Goal: Information Seeking & Learning: Compare options

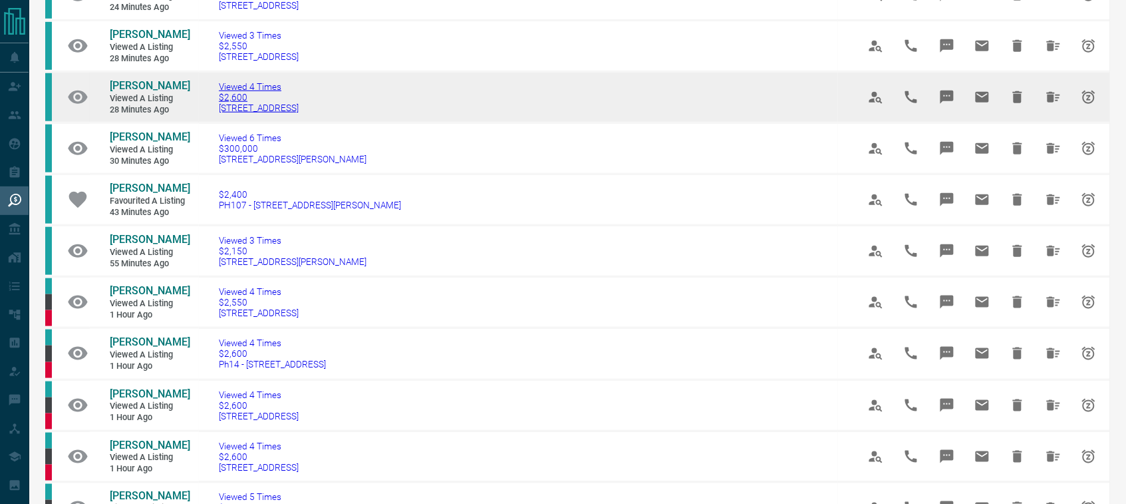
scroll to position [291, 0]
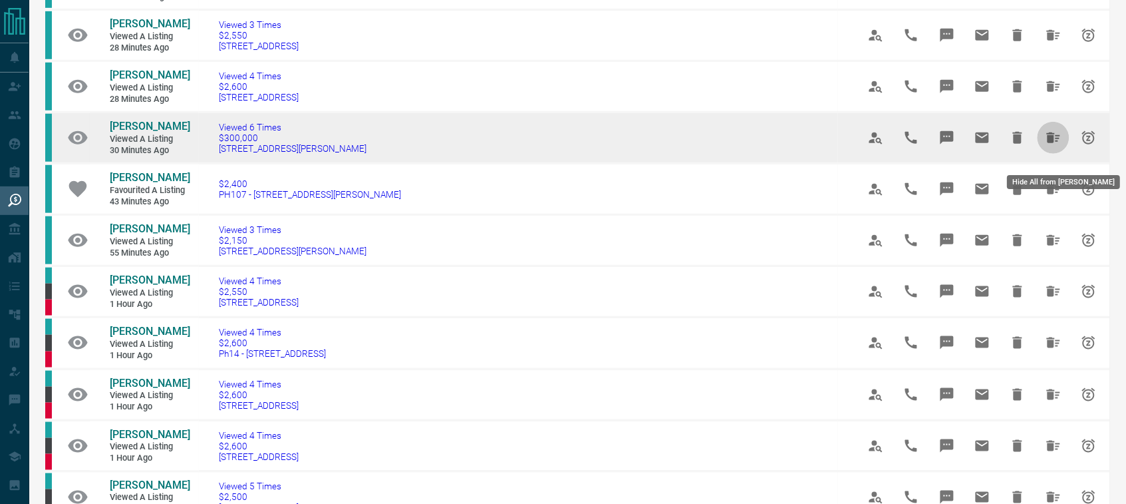
click at [1052, 143] on icon "Hide All from Nick Halary" at bounding box center [1053, 137] width 13 height 11
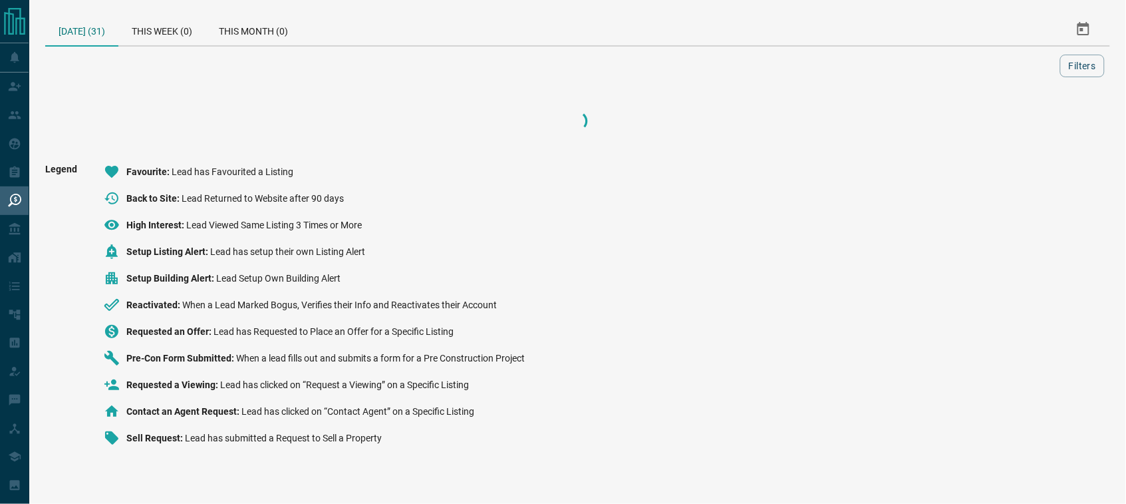
scroll to position [0, 0]
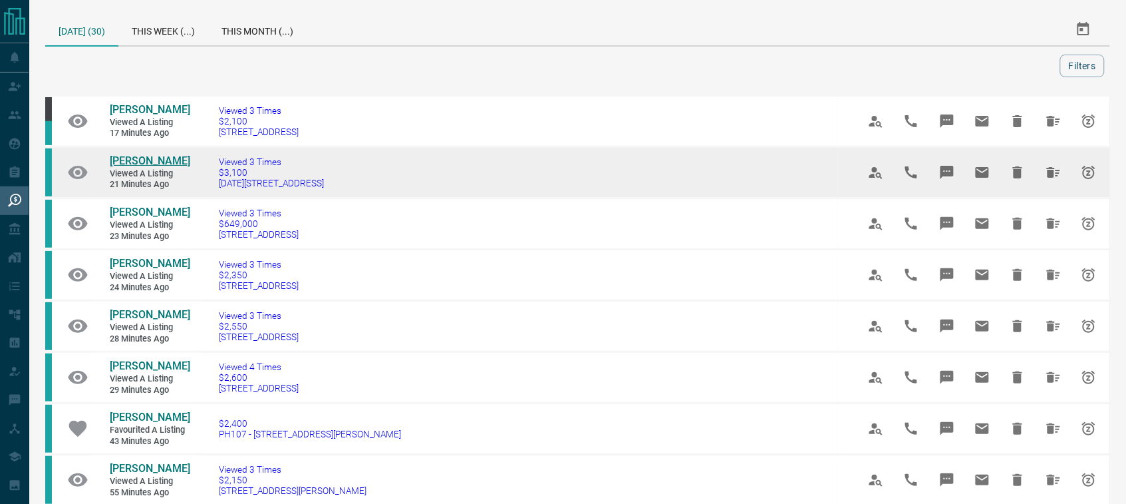
click at [147, 158] on span "[PERSON_NAME]" at bounding box center [150, 160] width 80 height 13
click at [1060, 174] on icon "Hide All from Brian Deganis" at bounding box center [1054, 172] width 16 height 16
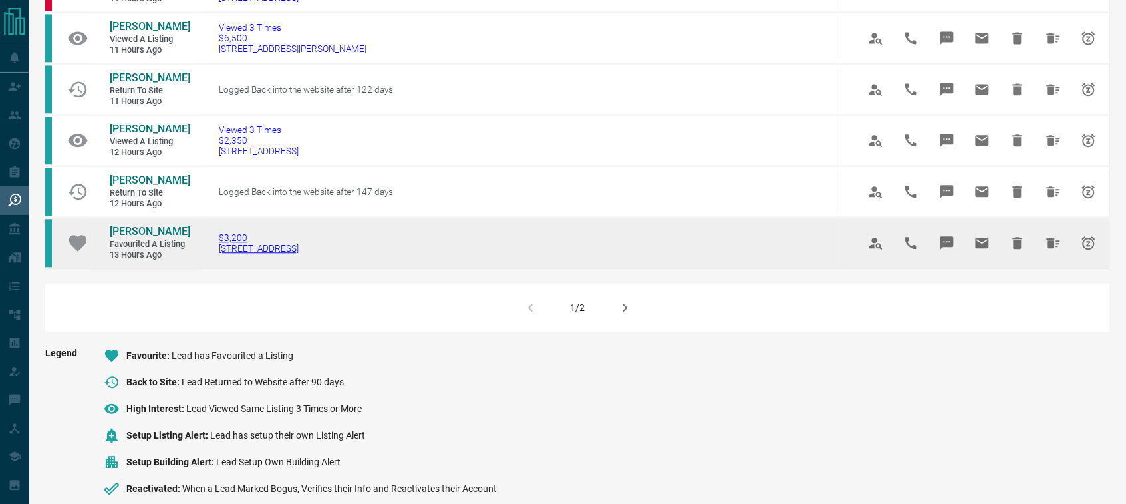
scroll to position [873, 0]
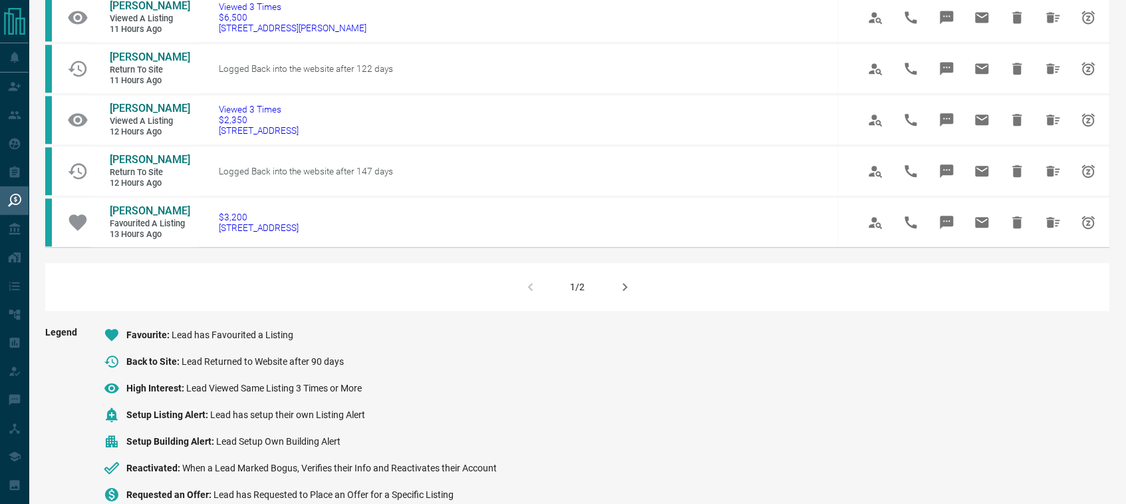
click at [624, 291] on icon "button" at bounding box center [625, 287] width 5 height 8
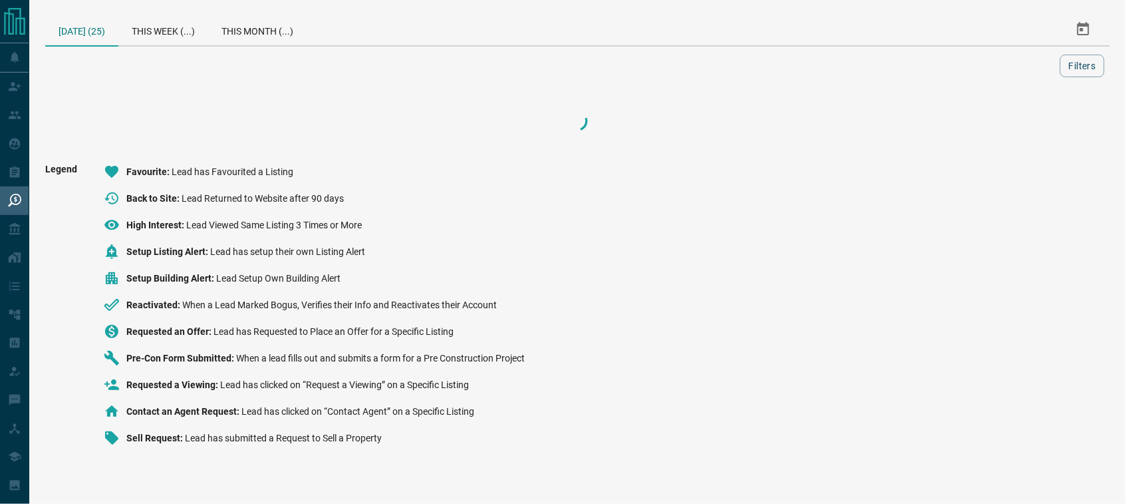
scroll to position [0, 0]
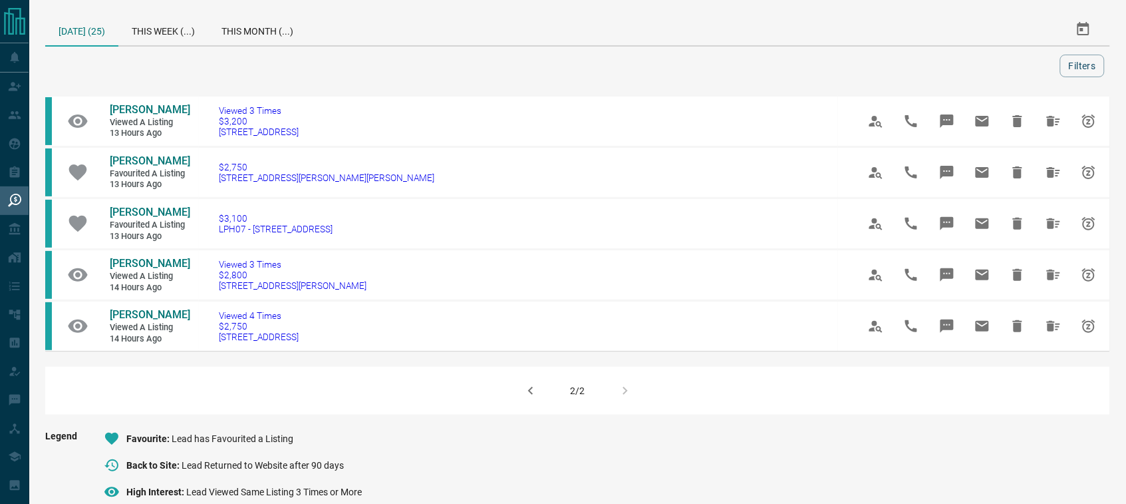
click at [532, 398] on icon "button" at bounding box center [531, 391] width 16 height 16
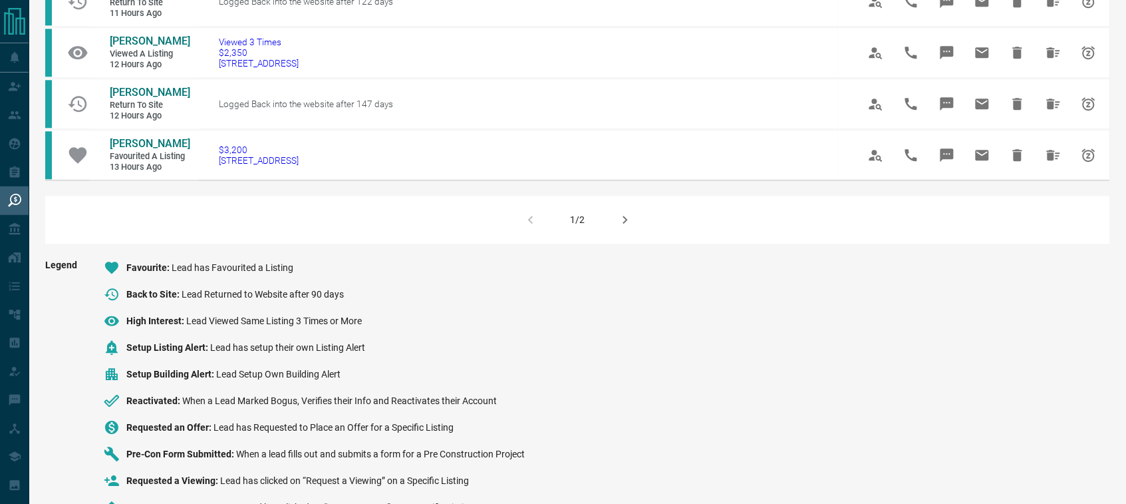
scroll to position [939, 0]
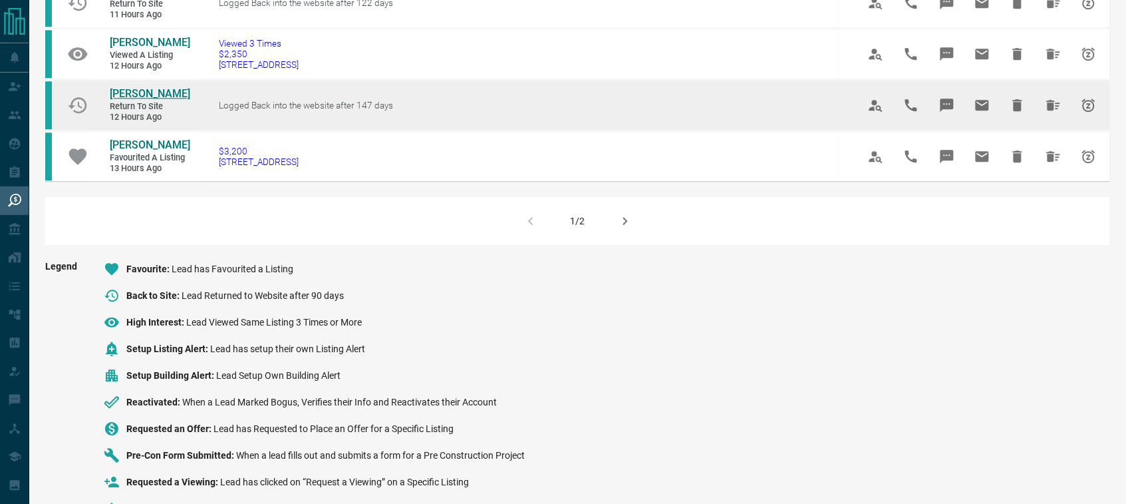
click at [122, 100] on span "[PERSON_NAME]" at bounding box center [150, 93] width 80 height 13
click at [1048, 113] on icon "Hide All from Mohammad Faddah" at bounding box center [1054, 105] width 16 height 16
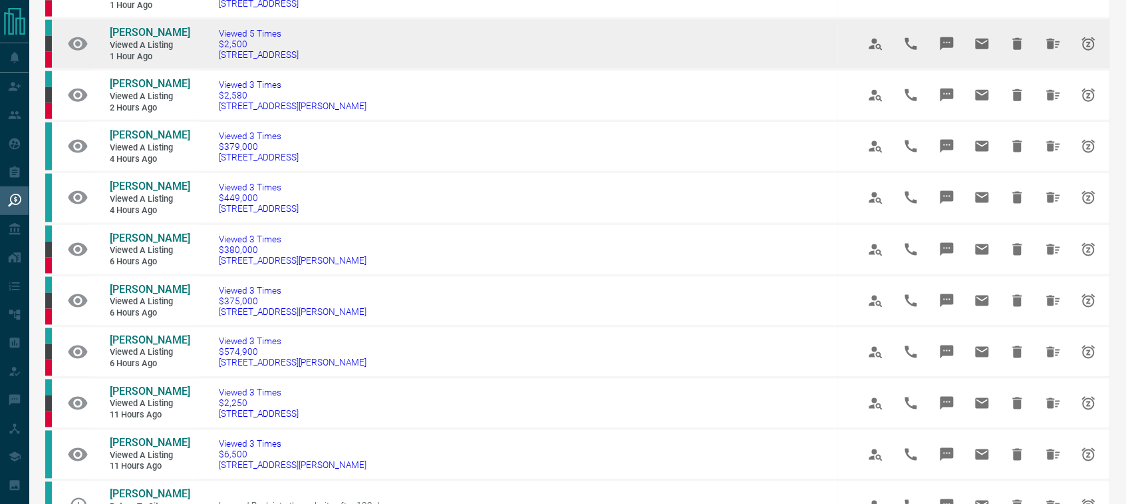
scroll to position [436, 0]
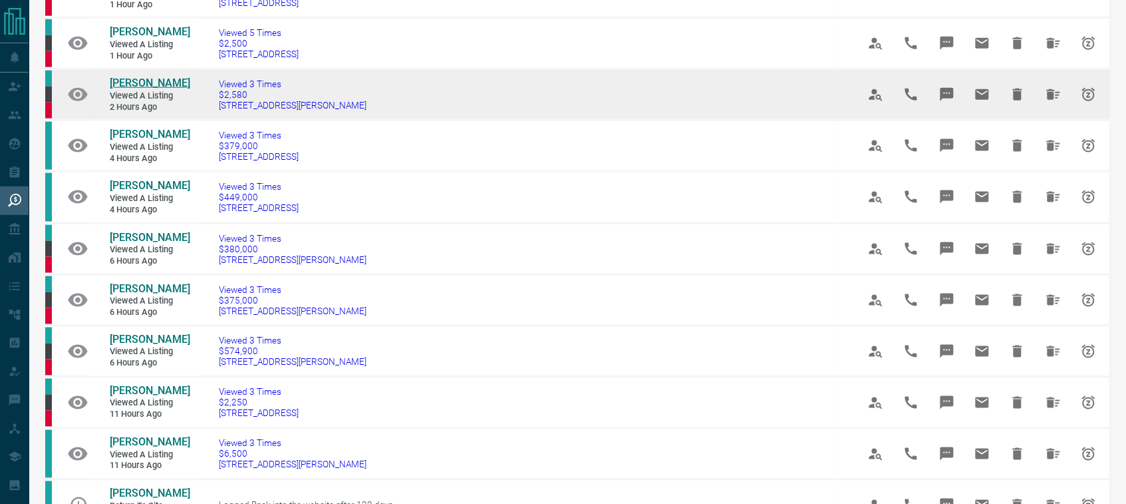
click at [124, 89] on span "[PERSON_NAME]" at bounding box center [150, 83] width 80 height 13
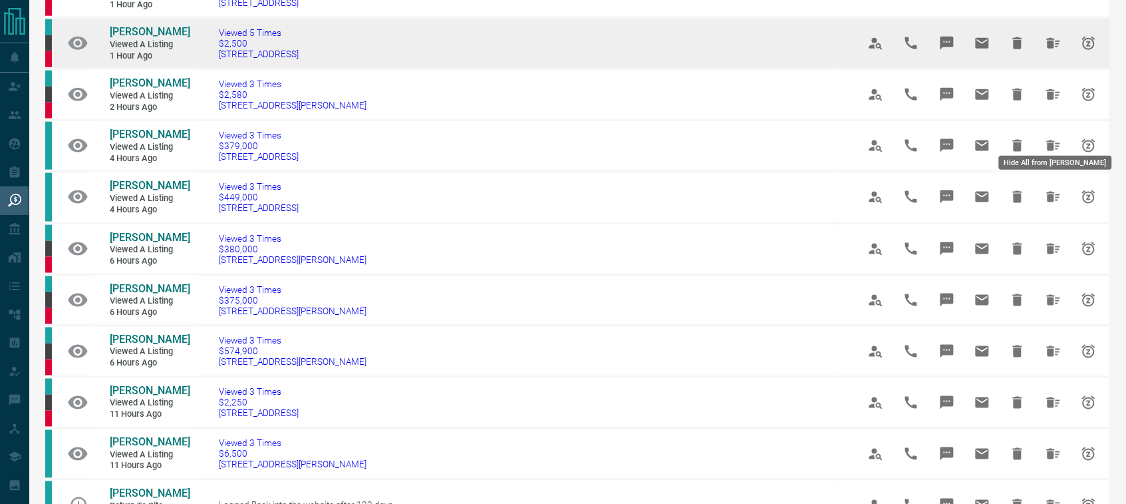
click at [1056, 51] on icon "Hide All from Elizabeth Nerbas" at bounding box center [1054, 43] width 16 height 16
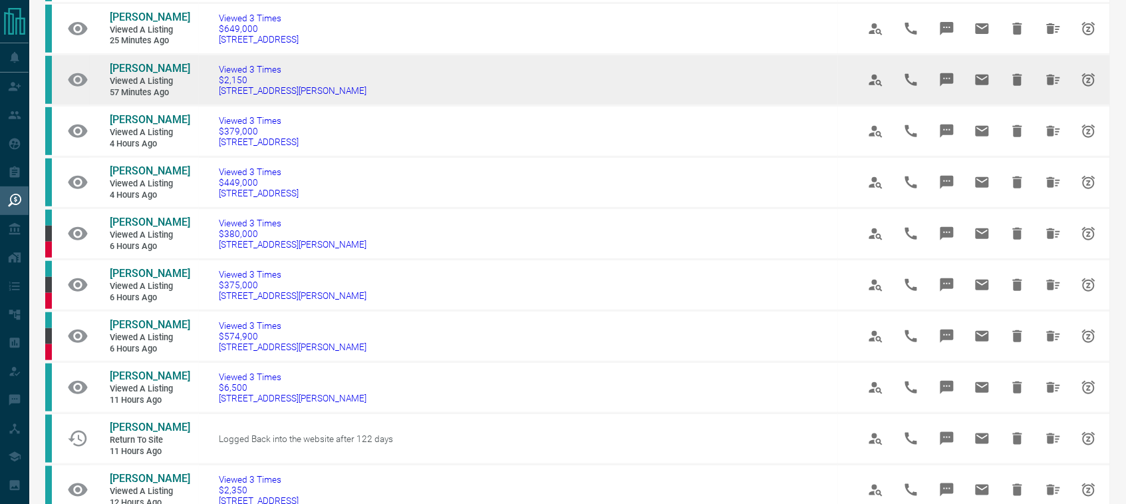
scroll to position [145, 0]
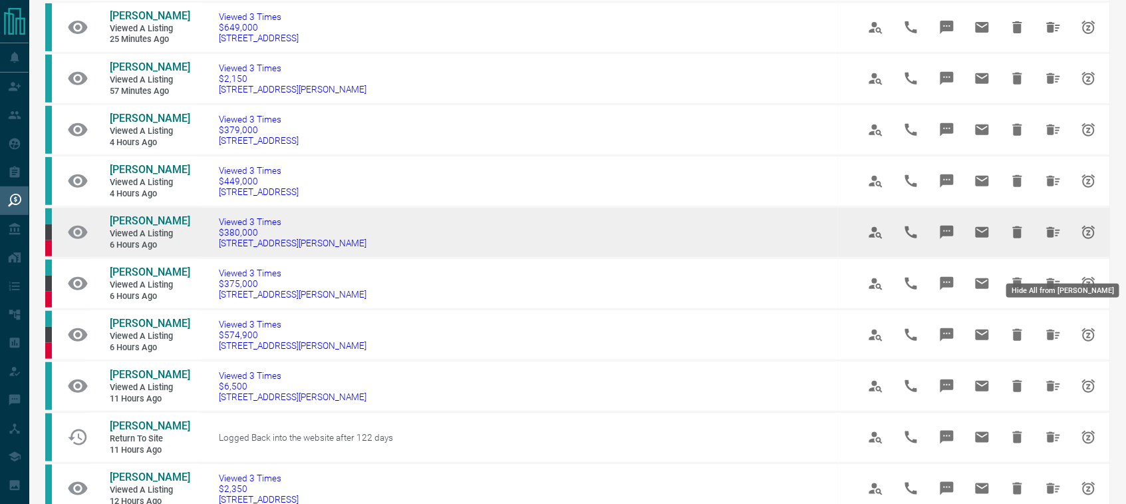
click at [1048, 240] on icon "Hide All from Carlos Aedo" at bounding box center [1054, 232] width 16 height 16
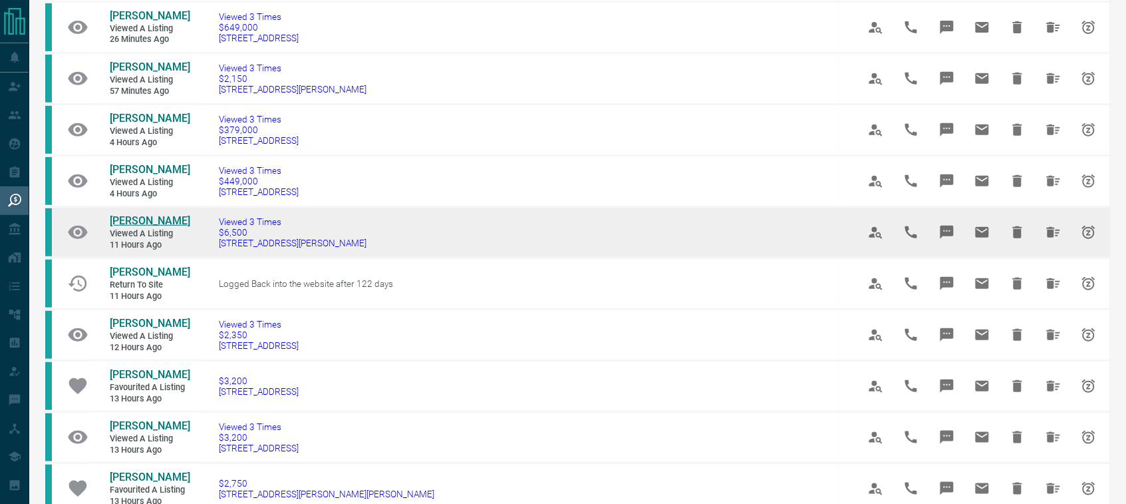
click at [168, 227] on span "[PERSON_NAME]" at bounding box center [150, 220] width 80 height 13
click at [1058, 240] on icon "Hide All from Priyanka Sinha" at bounding box center [1054, 232] width 16 height 16
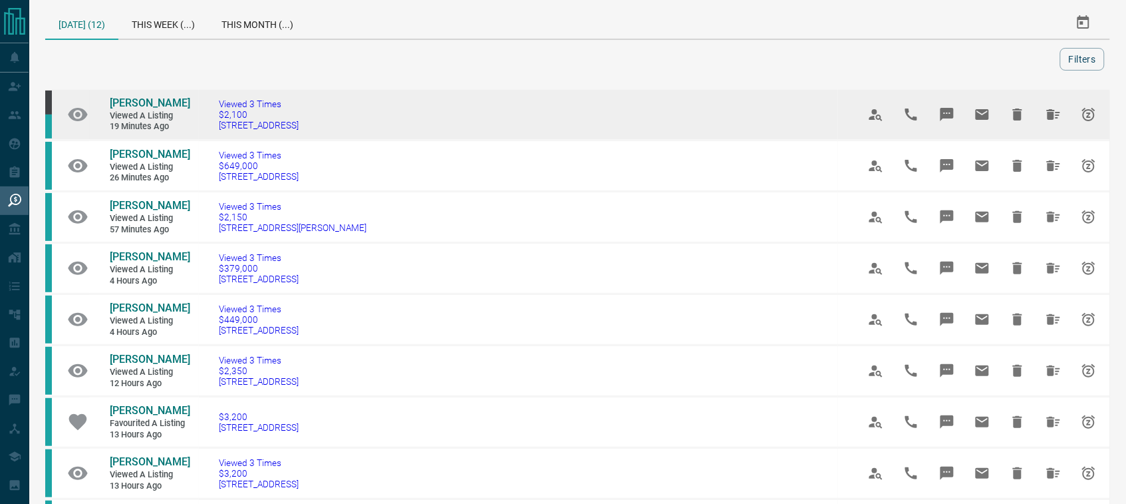
scroll to position [0, 0]
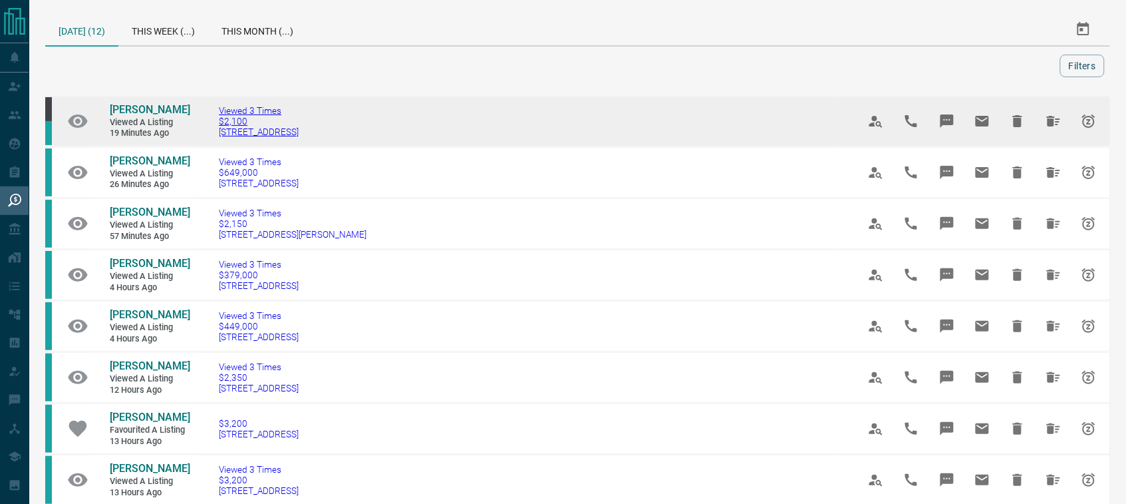
drag, startPoint x: 336, startPoint y: 142, endPoint x: 222, endPoint y: 137, distance: 114.5
click at [222, 137] on td "Viewed 3 Times $2,100 [STREET_ADDRESS]" at bounding box center [518, 121] width 639 height 51
copy span "[STREET_ADDRESS]"
click at [150, 104] on span "[PERSON_NAME]" at bounding box center [150, 109] width 80 height 13
click at [1048, 127] on icon "Hide All from Tasvir Khalili" at bounding box center [1054, 121] width 16 height 16
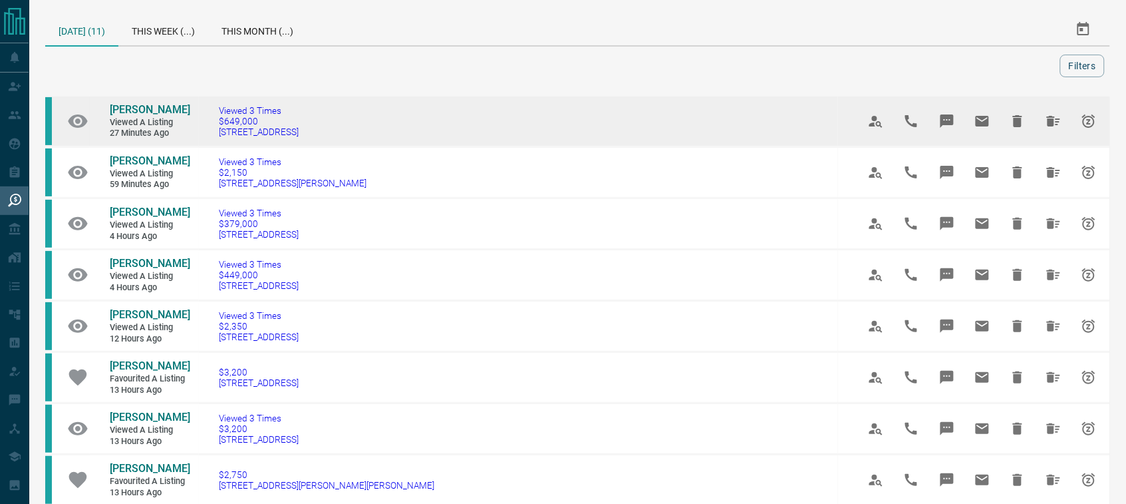
drag, startPoint x: 347, startPoint y: 144, endPoint x: 214, endPoint y: 141, distance: 133.8
click at [214, 141] on td "Viewed 3 Times $649,000 [STREET_ADDRESS]" at bounding box center [518, 121] width 639 height 51
copy span "[STREET_ADDRESS]"
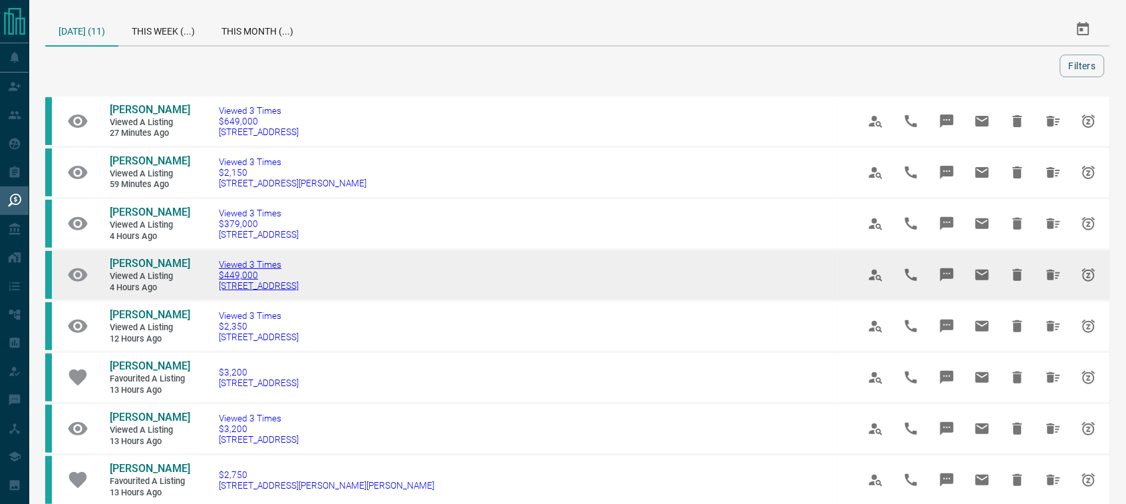
click at [257, 291] on span "[STREET_ADDRESS]" at bounding box center [259, 285] width 80 height 11
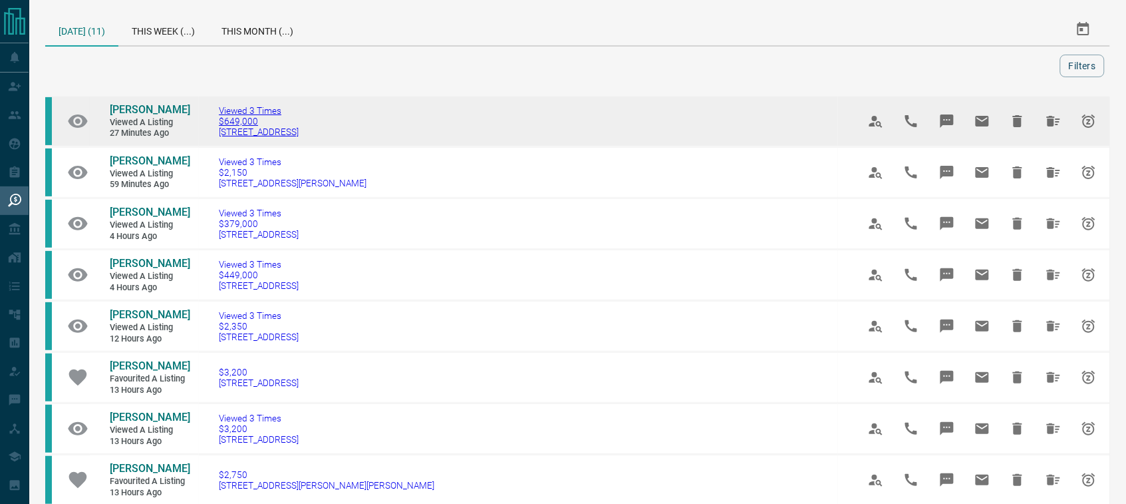
copy span "[STREET_ADDRESS]"
click at [150, 113] on span "[PERSON_NAME]" at bounding box center [150, 109] width 80 height 13
click at [1051, 126] on icon "Hide All from Daryl Patrick Ruiz" at bounding box center [1053, 121] width 13 height 11
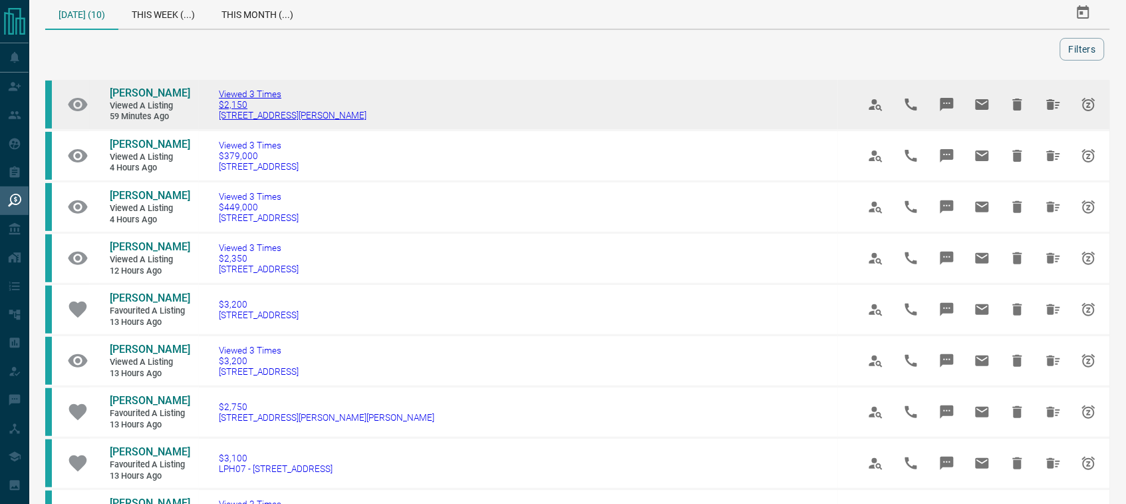
scroll to position [21, 0]
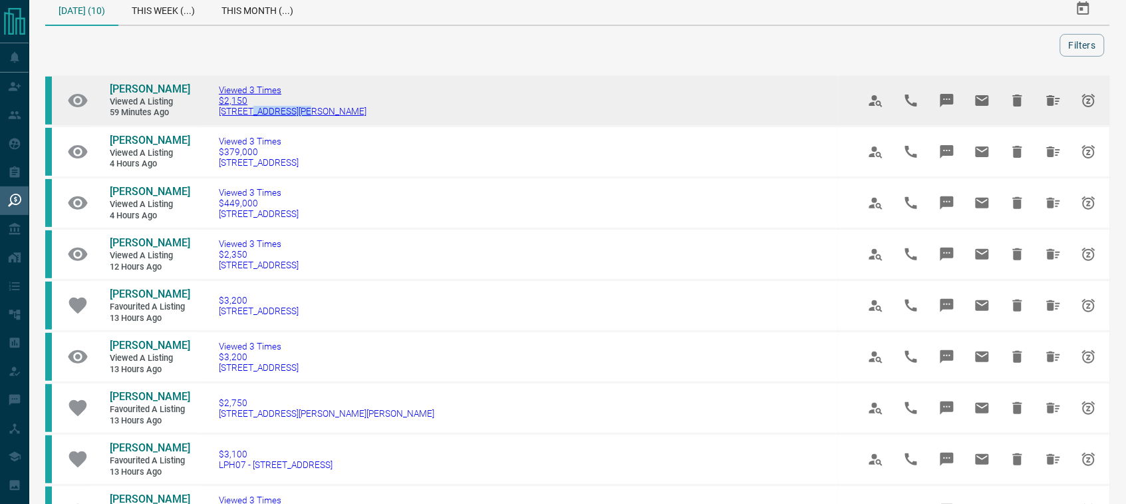
drag, startPoint x: 287, startPoint y: 127, endPoint x: 255, endPoint y: 122, distance: 33.0
click at [255, 122] on td "Viewed 3 Times $2,150 535 - [STREET_ADDRESS][PERSON_NAME]" at bounding box center [518, 100] width 639 height 51
click at [363, 114] on td "Viewed 3 Times $2,150 535 - [STREET_ADDRESS][PERSON_NAME]" at bounding box center [518, 100] width 639 height 51
drag, startPoint x: 371, startPoint y: 112, endPoint x: 216, endPoint y: 124, distance: 154.8
click at [216, 124] on td "Viewed 3 Times $2,150 535 - [STREET_ADDRESS][PERSON_NAME]" at bounding box center [518, 100] width 639 height 51
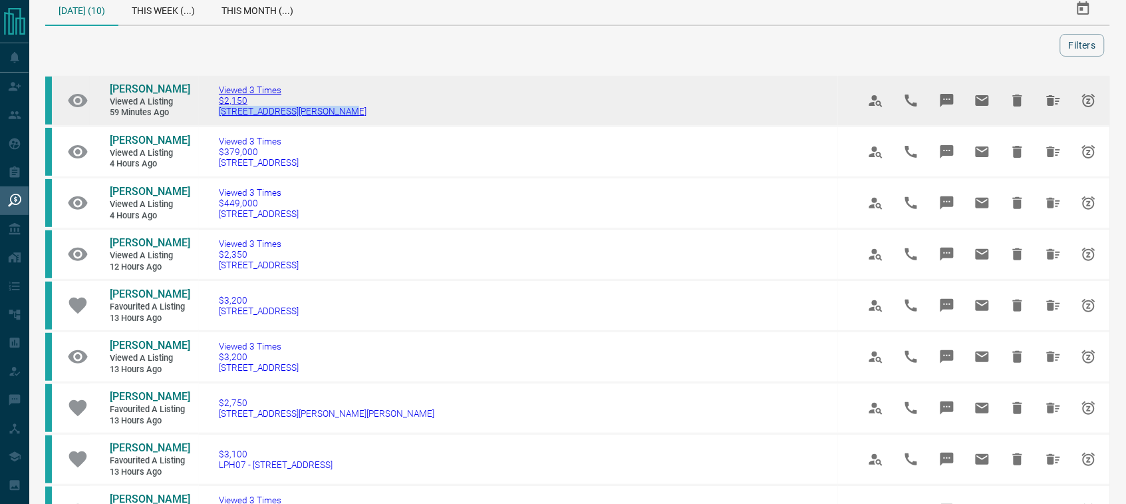
copy span "[STREET_ADDRESS][PERSON_NAME]"
click at [111, 90] on span "[PERSON_NAME]" at bounding box center [150, 88] width 80 height 13
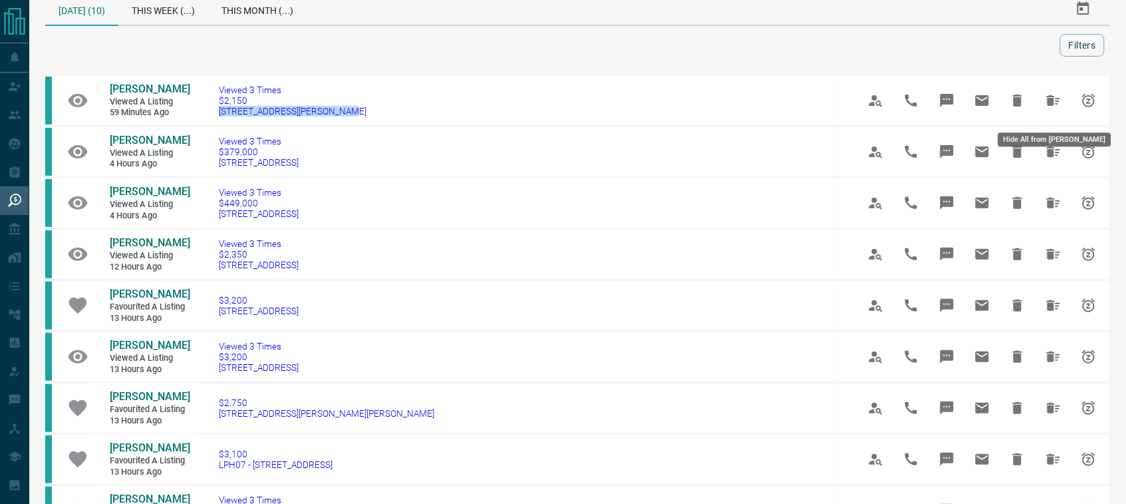
click at [1056, 106] on icon "Hide All from Michelle Lameira" at bounding box center [1054, 100] width 16 height 16
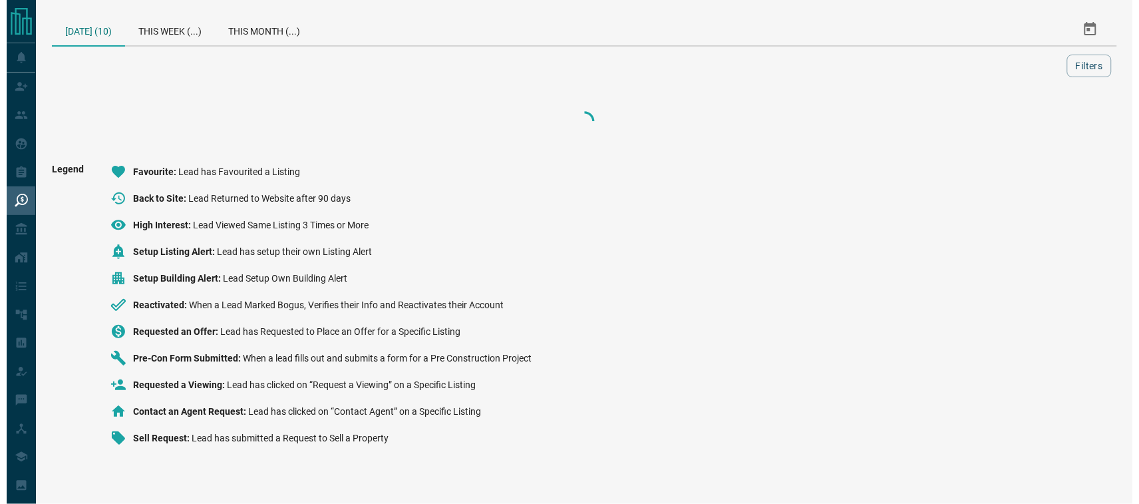
scroll to position [0, 0]
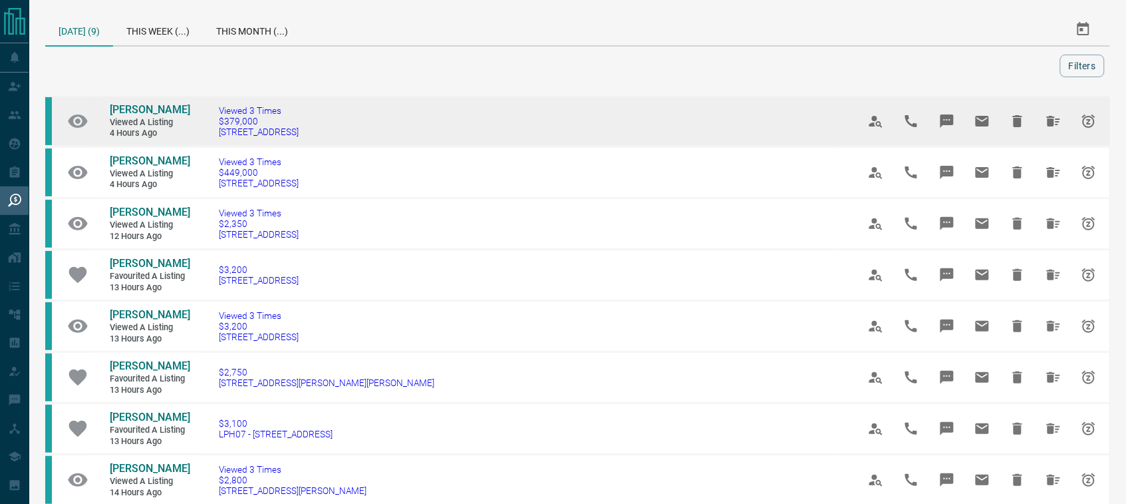
drag, startPoint x: 314, startPoint y: 140, endPoint x: 216, endPoint y: 145, distance: 97.9
click at [216, 145] on td "Viewed 3 Times $379,000 [STREET_ADDRESS]" at bounding box center [518, 121] width 639 height 51
copy span "[STREET_ADDRESS]"
click at [155, 108] on span "[PERSON_NAME]" at bounding box center [150, 109] width 80 height 13
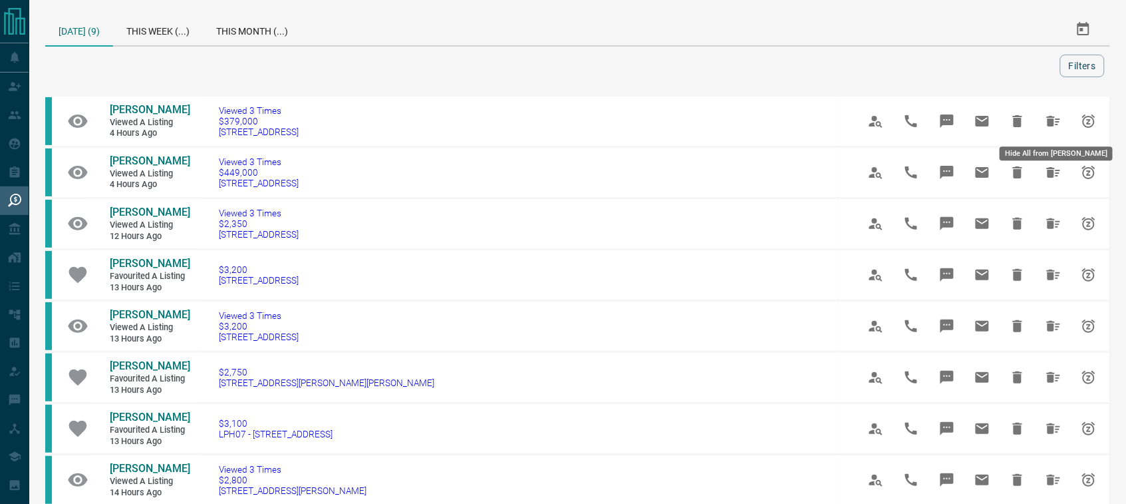
click at [1052, 117] on icon "Hide All from Ricky Naccarato" at bounding box center [1053, 121] width 13 height 11
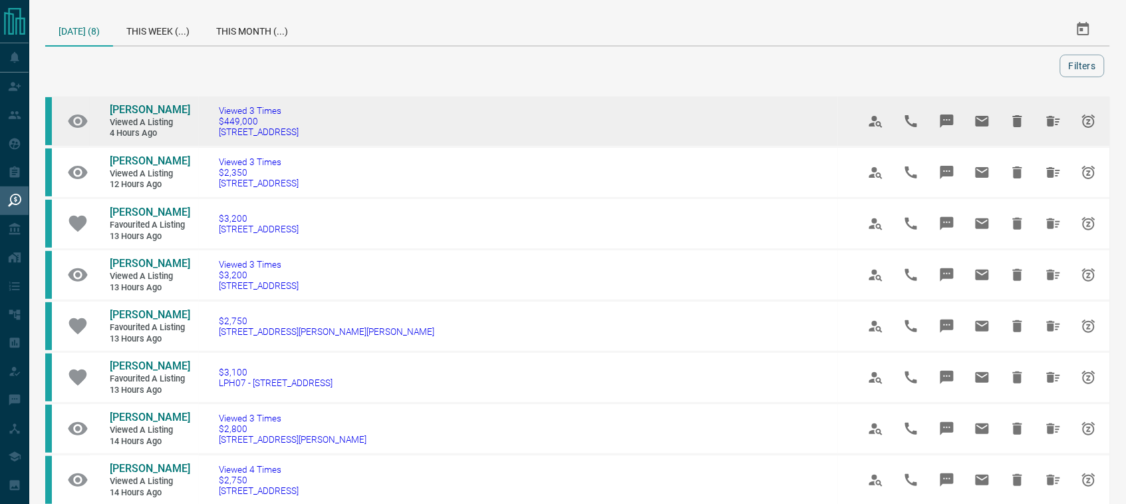
drag, startPoint x: 335, startPoint y: 136, endPoint x: 270, endPoint y: 144, distance: 65.0
click at [291, 142] on td "Viewed 3 Times $449,000 [STREET_ADDRESS]" at bounding box center [518, 121] width 639 height 51
drag, startPoint x: 270, startPoint y: 144, endPoint x: 324, endPoint y: 134, distance: 54.9
click at [324, 134] on td "Viewed 3 Times $449,000 [STREET_ADDRESS]" at bounding box center [518, 121] width 639 height 51
click at [324, 131] on td "Viewed 3 Times $449,000 [STREET_ADDRESS]" at bounding box center [518, 121] width 639 height 51
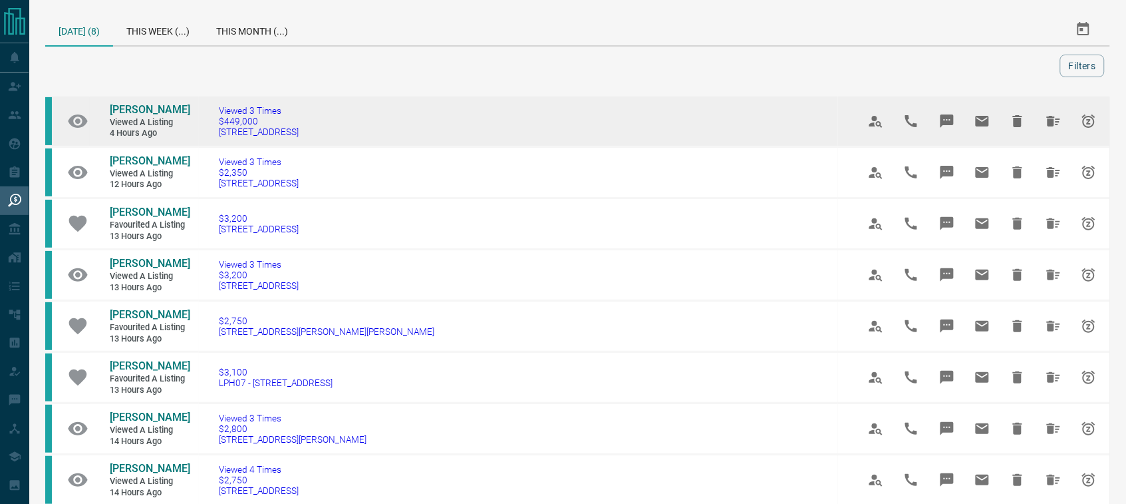
drag, startPoint x: 319, startPoint y: 133, endPoint x: 218, endPoint y: 144, distance: 102.3
click at [218, 144] on td "Viewed 3 Times $449,000 [STREET_ADDRESS]" at bounding box center [518, 121] width 639 height 51
copy span "[STREET_ADDRESS]"
click at [122, 113] on span "[PERSON_NAME]" at bounding box center [150, 109] width 80 height 13
click at [1059, 121] on icon "Hide All from Wendy Avila" at bounding box center [1053, 121] width 13 height 11
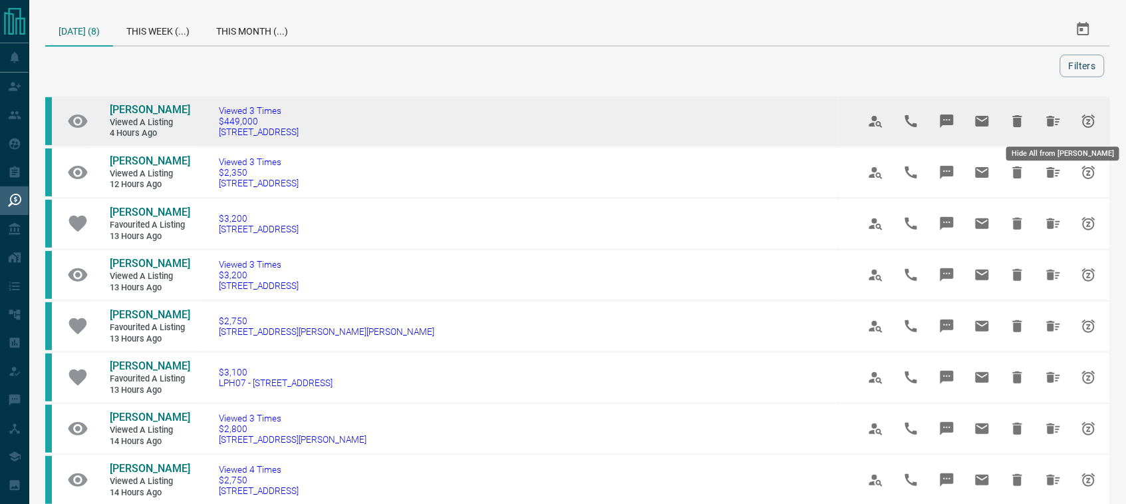
click at [1059, 121] on div "[PERSON_NAME] Viewed a Listing 4 hours ago Viewed 3 Times $449,000 [STREET_ADDR…" at bounding box center [577, 331] width 1065 height 474
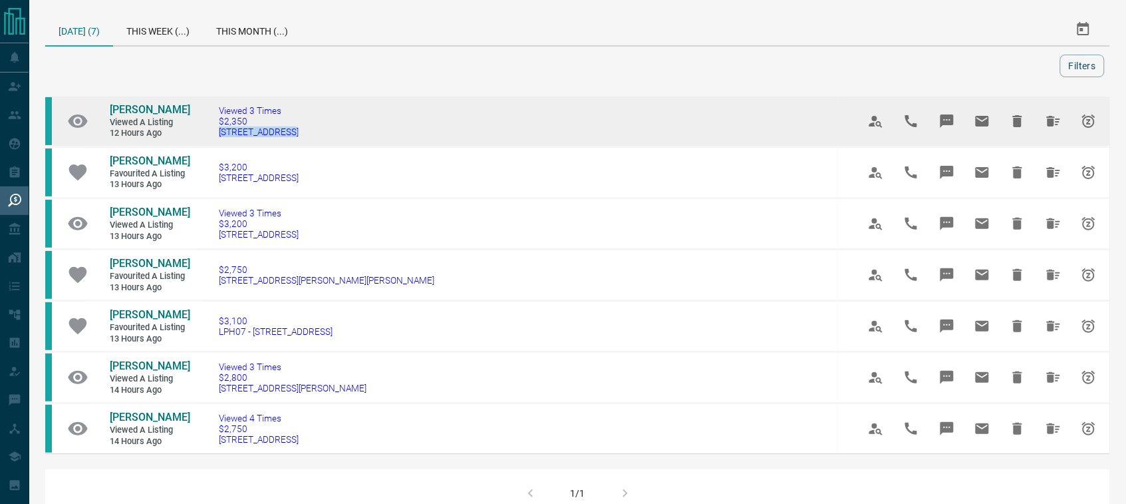
drag, startPoint x: 293, startPoint y: 136, endPoint x: 218, endPoint y: 138, distance: 75.8
click at [218, 138] on td "Viewed 3 Times $2,350 [STREET_ADDRESS]" at bounding box center [518, 121] width 639 height 51
copy span "[STREET_ADDRESS]"
click at [121, 108] on span "[PERSON_NAME]" at bounding box center [150, 109] width 80 height 13
click at [243, 130] on span "[STREET_ADDRESS]" at bounding box center [259, 131] width 80 height 11
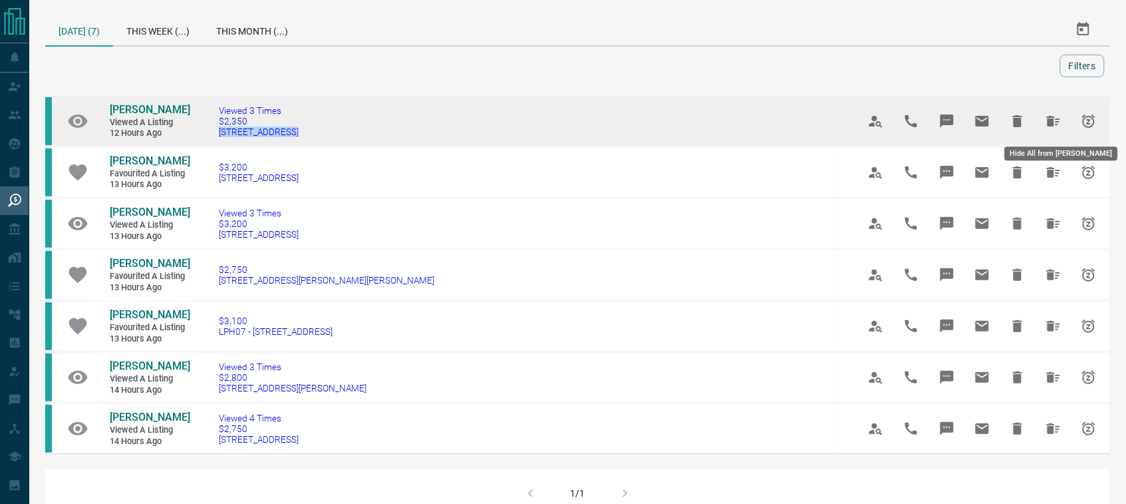
click at [1049, 123] on icon "Hide All from Li-Wen Wang" at bounding box center [1053, 121] width 13 height 11
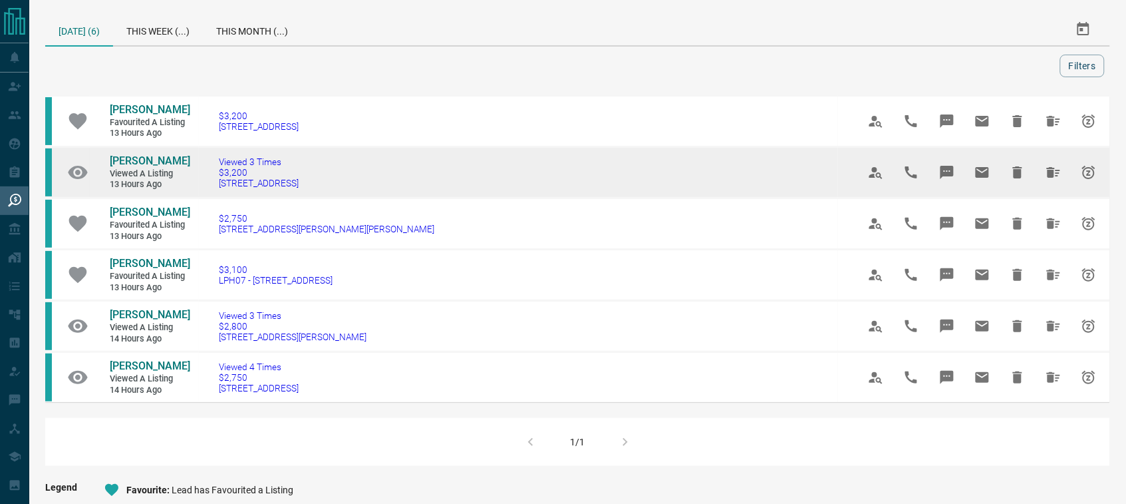
drag, startPoint x: 309, startPoint y: 215, endPoint x: 228, endPoint y: 220, distance: 82.0
click at [228, 198] on td "Viewed 3 Times $3,200 [STREET_ADDRESS]" at bounding box center [518, 172] width 639 height 51
click at [379, 198] on td "Viewed 3 Times $3,200 [STREET_ADDRESS]" at bounding box center [518, 172] width 639 height 51
click at [235, 188] on span "[STREET_ADDRESS]" at bounding box center [259, 183] width 80 height 11
drag, startPoint x: 384, startPoint y: 211, endPoint x: 233, endPoint y: 201, distance: 150.7
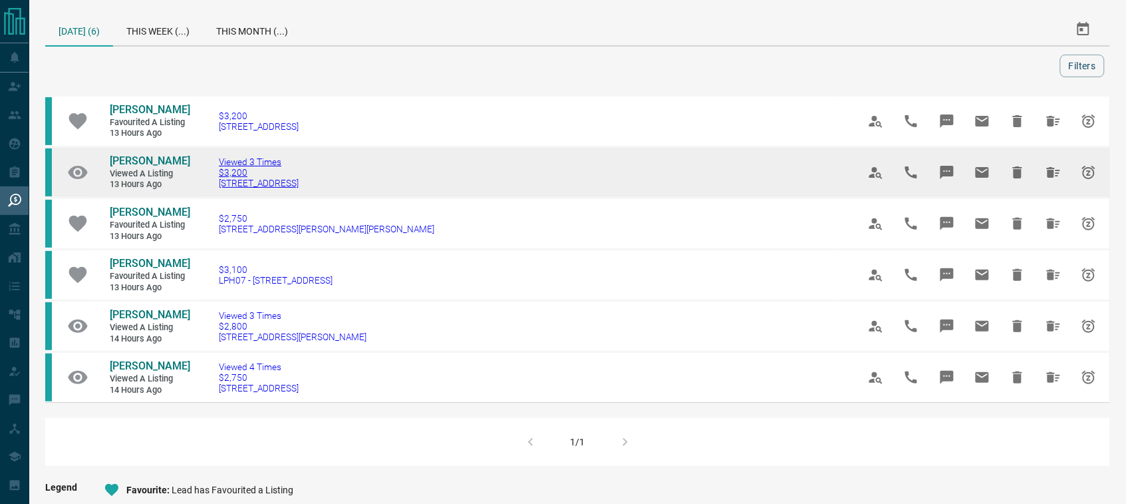
click at [241, 198] on td "Viewed 3 Times $3,200 [STREET_ADDRESS]" at bounding box center [518, 172] width 639 height 51
click at [457, 198] on td "Viewed 3 Times $3,200 [STREET_ADDRESS]" at bounding box center [518, 172] width 639 height 51
click at [429, 198] on td "Viewed 3 Times $3,200 [STREET_ADDRESS]" at bounding box center [518, 172] width 639 height 51
drag, startPoint x: 386, startPoint y: 207, endPoint x: 206, endPoint y: 211, distance: 179.7
click at [206, 198] on td "Viewed 3 Times $3,200 [STREET_ADDRESS]" at bounding box center [518, 172] width 639 height 51
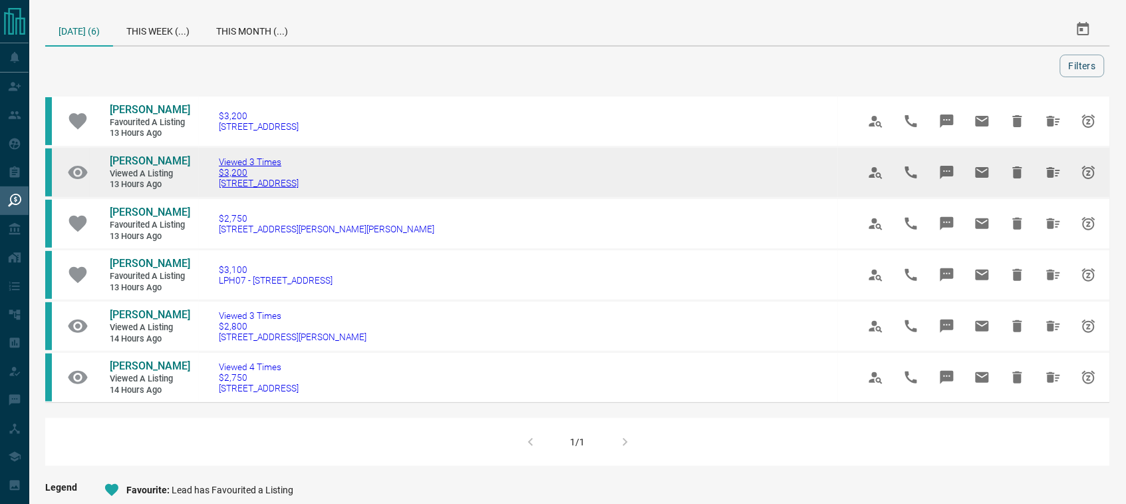
copy span "[STREET_ADDRESS]"
click at [118, 167] on span "[PERSON_NAME]" at bounding box center [150, 160] width 80 height 13
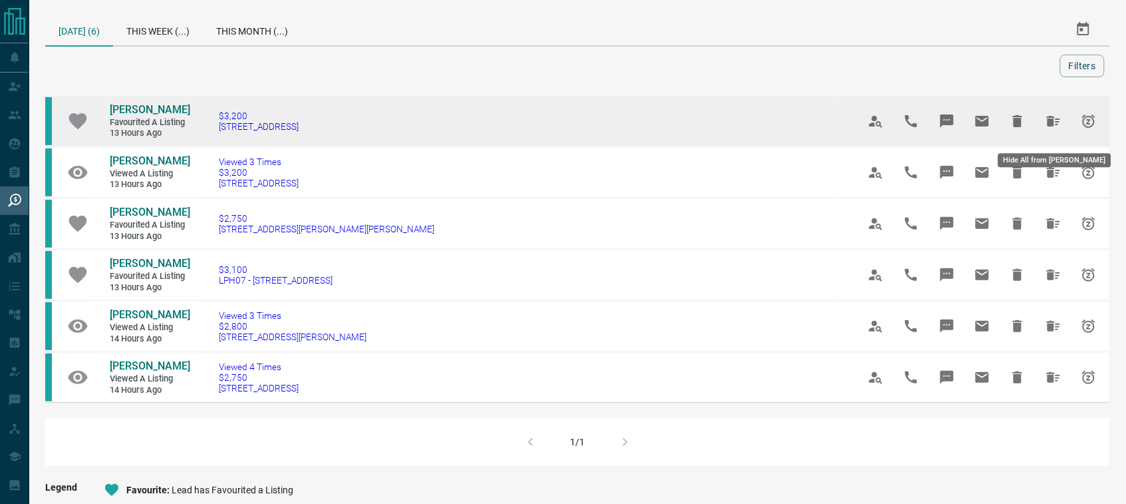
click at [1052, 123] on icon "Hide All from Jennifer Ijeomah" at bounding box center [1053, 121] width 13 height 11
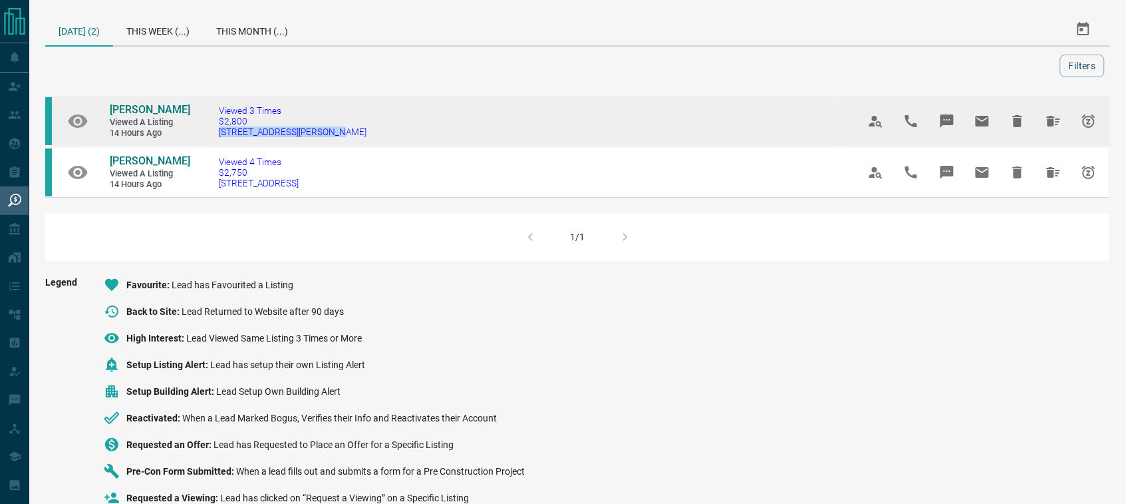
drag, startPoint x: 321, startPoint y: 134, endPoint x: 206, endPoint y: 140, distance: 115.2
click at [206, 140] on td "Viewed 3 Times $2,800 [STREET_ADDRESS][PERSON_NAME]" at bounding box center [518, 121] width 639 height 51
copy span "[STREET_ADDRESS][PERSON_NAME]"
click at [164, 111] on span "[PERSON_NAME]" at bounding box center [150, 109] width 80 height 13
click at [1053, 121] on icon "Hide All from Anthony Benzaki" at bounding box center [1053, 121] width 13 height 11
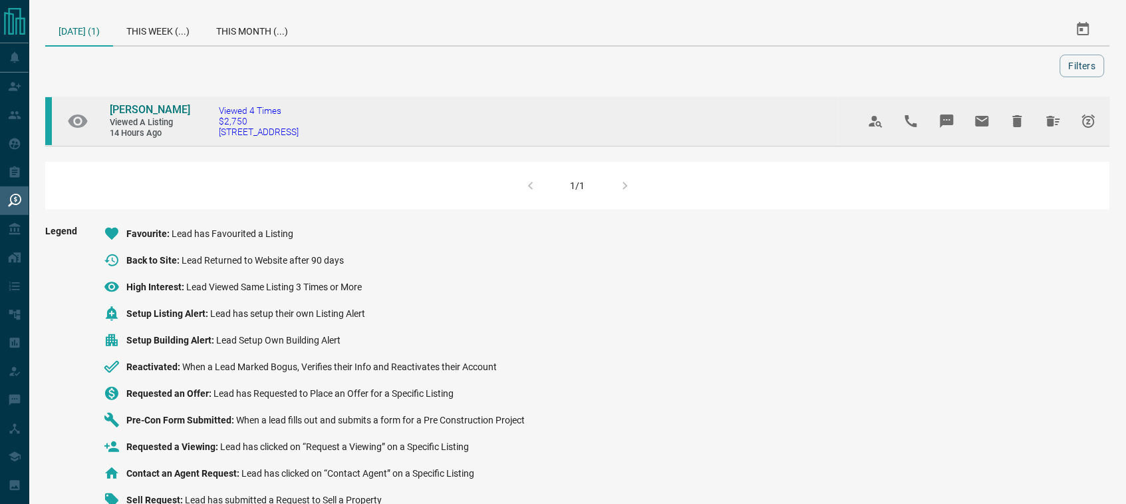
drag, startPoint x: 329, startPoint y: 134, endPoint x: 221, endPoint y: 138, distance: 108.5
click at [221, 138] on td "Viewed 4 Times $2,750 [STREET_ADDRESS]" at bounding box center [518, 121] width 639 height 51
click at [346, 134] on td "Viewed 4 Times $2,750 [STREET_ADDRESS]" at bounding box center [518, 121] width 639 height 51
drag, startPoint x: 339, startPoint y: 135, endPoint x: 210, endPoint y: 140, distance: 129.2
click at [210, 140] on td "Viewed 4 Times $2,750 [STREET_ADDRESS]" at bounding box center [518, 121] width 639 height 51
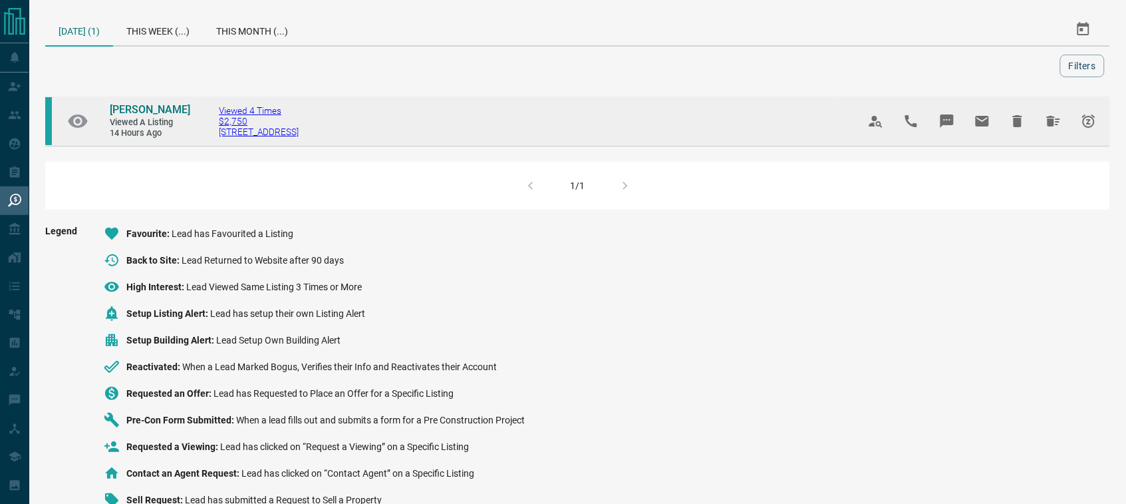
copy span "[STREET_ADDRESS]"
click at [134, 108] on span "[PERSON_NAME]" at bounding box center [150, 109] width 80 height 13
click at [1056, 124] on icon "Hide All from Steve Cudnik" at bounding box center [1053, 121] width 13 height 11
